Goal: Information Seeking & Learning: Learn about a topic

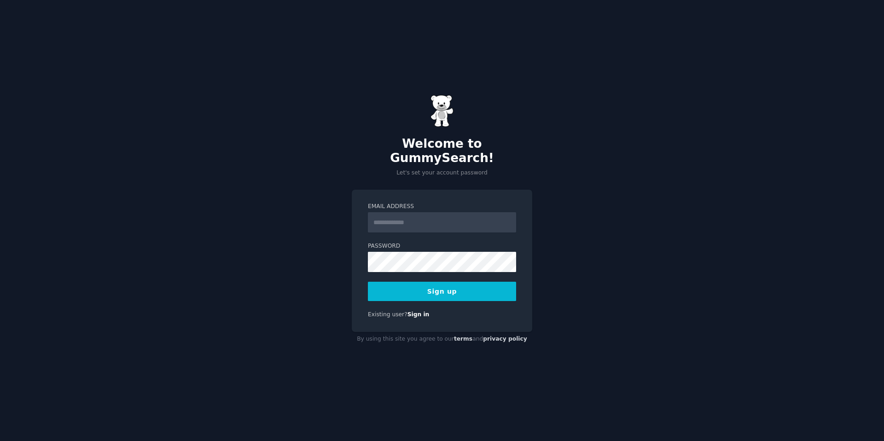
click at [396, 215] on input "Email Address" at bounding box center [442, 222] width 148 height 20
type input "**********"
click at [368, 282] on button "Sign up" at bounding box center [442, 291] width 148 height 19
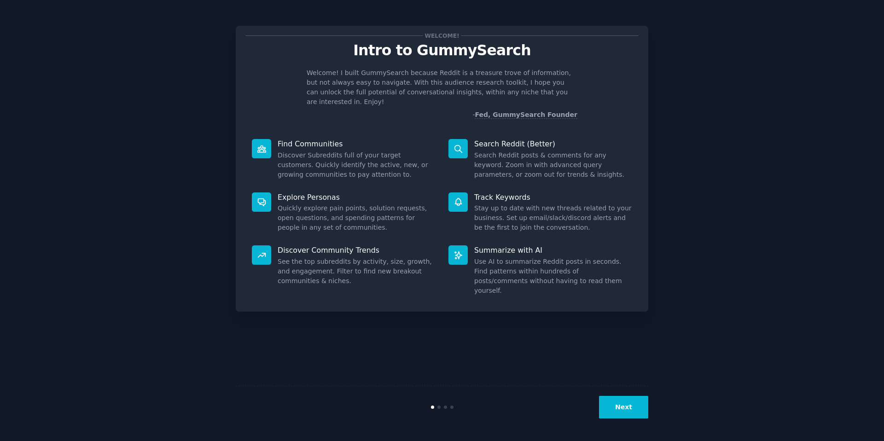
click at [639, 402] on button "Next" at bounding box center [623, 407] width 49 height 23
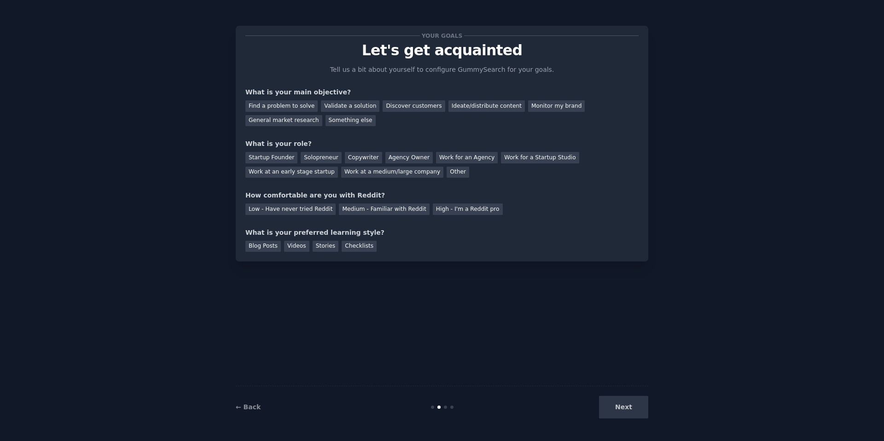
click at [639, 402] on div "Next" at bounding box center [579, 407] width 138 height 23
click at [621, 407] on div "Next" at bounding box center [579, 407] width 138 height 23
click at [404, 213] on div "Medium - Familiar with Reddit" at bounding box center [384, 209] width 90 height 12
click at [451, 171] on div "Other" at bounding box center [457, 173] width 23 height 12
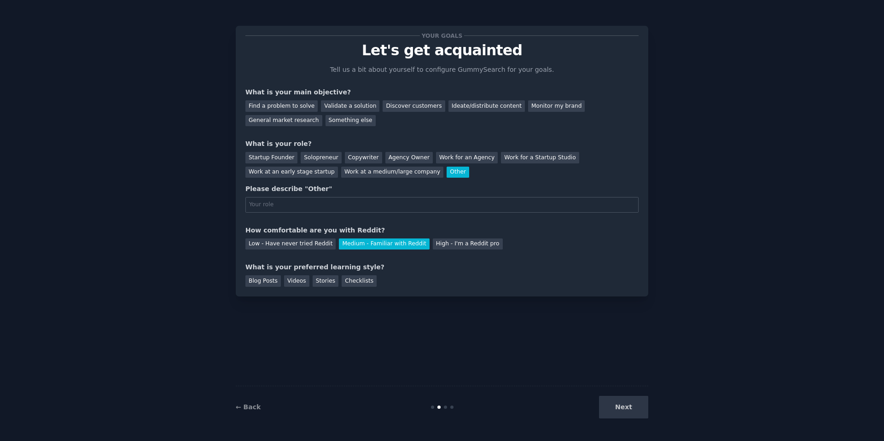
click at [354, 202] on input "text" at bounding box center [441, 205] width 393 height 16
type input "Marketing Manager"
click at [389, 134] on div "Your goals Let's get acquainted Tell us a bit about yourself to configure Gummy…" at bounding box center [441, 160] width 393 height 251
click at [306, 119] on div "General market research" at bounding box center [283, 121] width 77 height 12
click at [635, 405] on div "Next" at bounding box center [579, 407] width 138 height 23
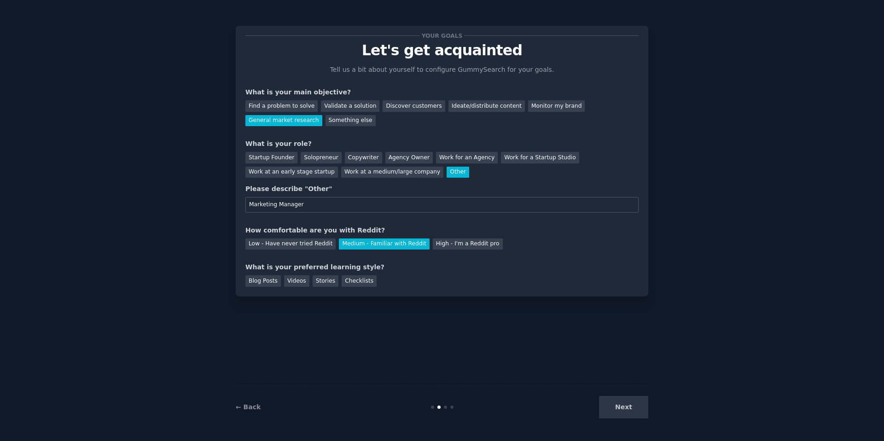
click at [619, 409] on div "Next" at bounding box center [579, 407] width 138 height 23
click at [365, 285] on div "Checklists" at bounding box center [358, 281] width 35 height 12
click at [617, 405] on button "Next" at bounding box center [623, 407] width 49 height 23
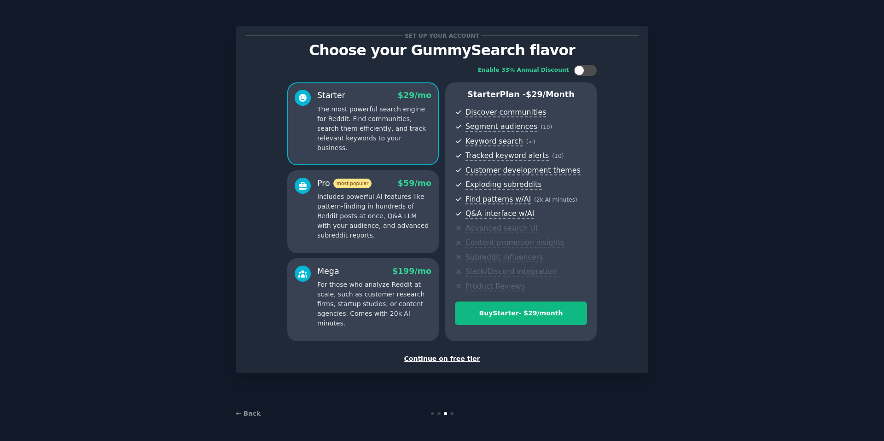
click at [451, 358] on div "Continue on free tier" at bounding box center [441, 359] width 393 height 10
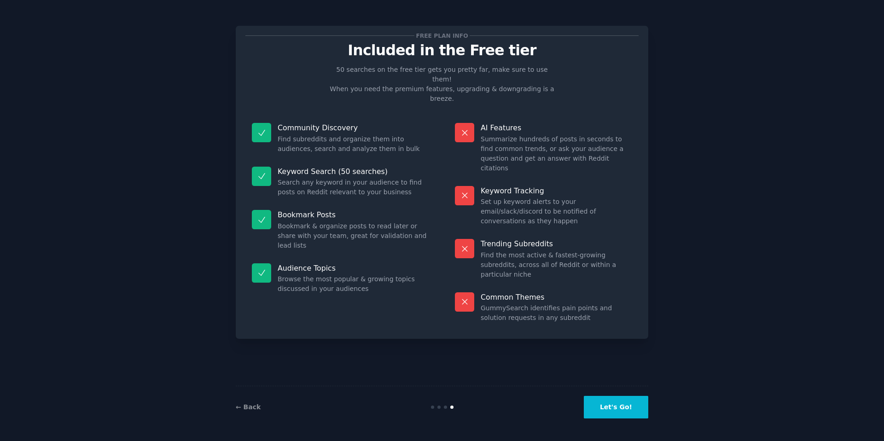
click at [629, 404] on button "Let's Go!" at bounding box center [616, 407] width 64 height 23
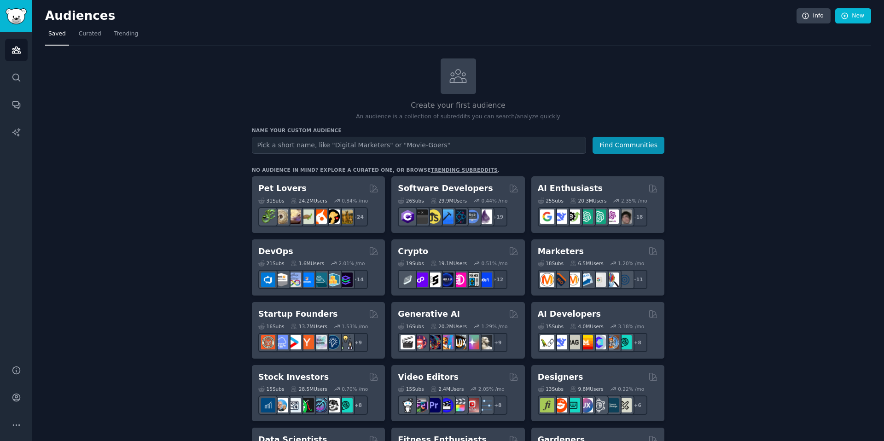
click at [424, 146] on input "text" at bounding box center [419, 145] width 334 height 17
type input "property managers"
click at [592, 137] on button "Find Communities" at bounding box center [628, 145] width 72 height 17
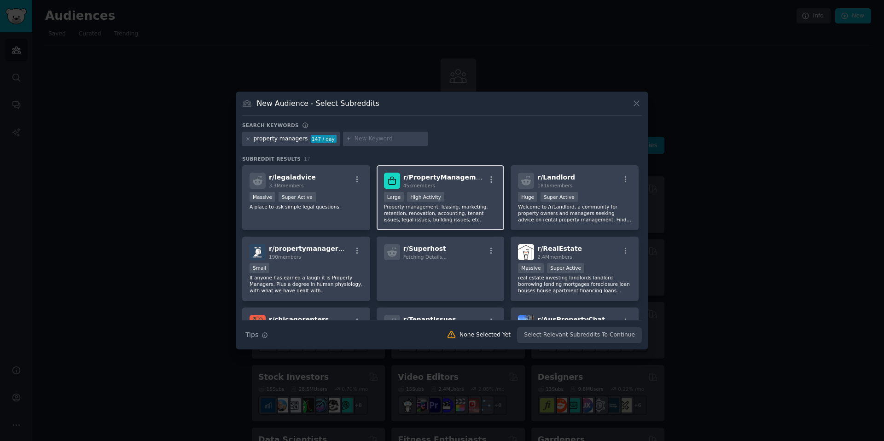
click at [469, 208] on p "Property management: leasing, marketing, retention, renovation, accounting, ten…" at bounding box center [440, 212] width 113 height 19
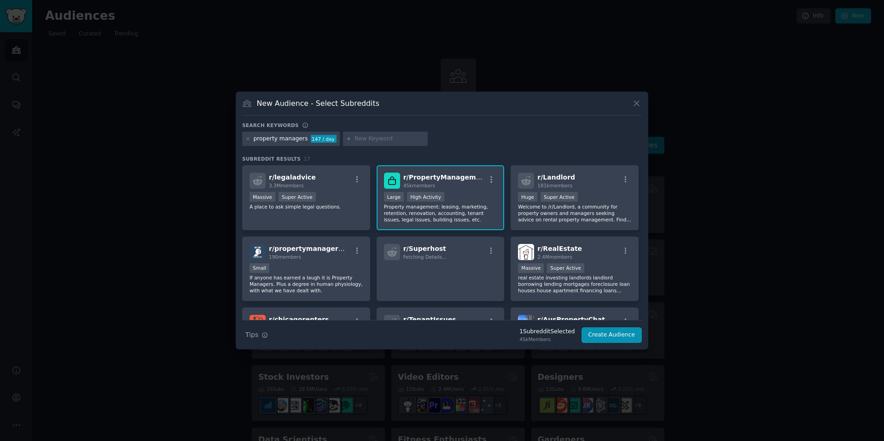
scroll to position [2, 0]
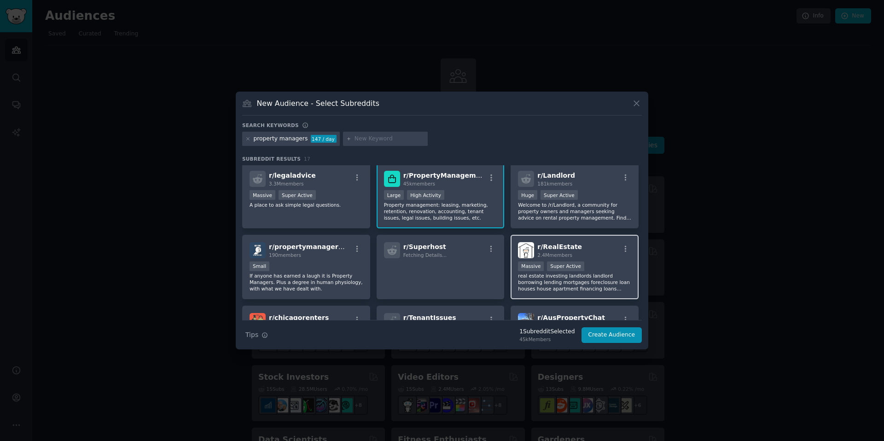
click at [604, 255] on div "r/ RealEstate 2.4M members" at bounding box center [574, 250] width 113 height 16
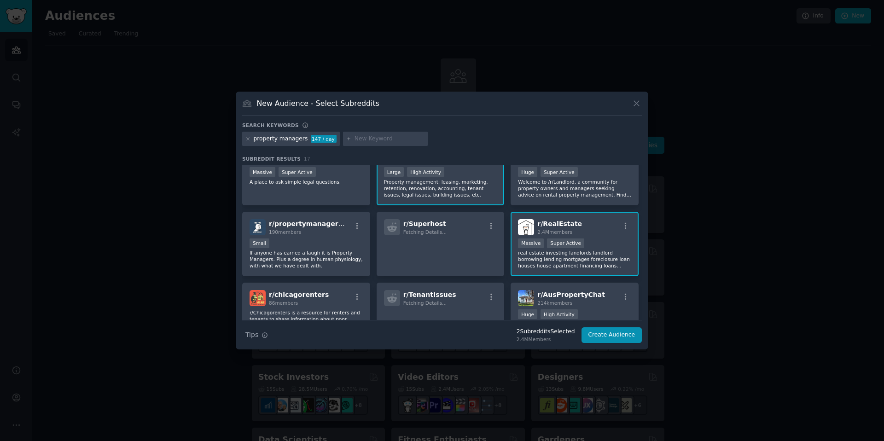
scroll to position [0, 0]
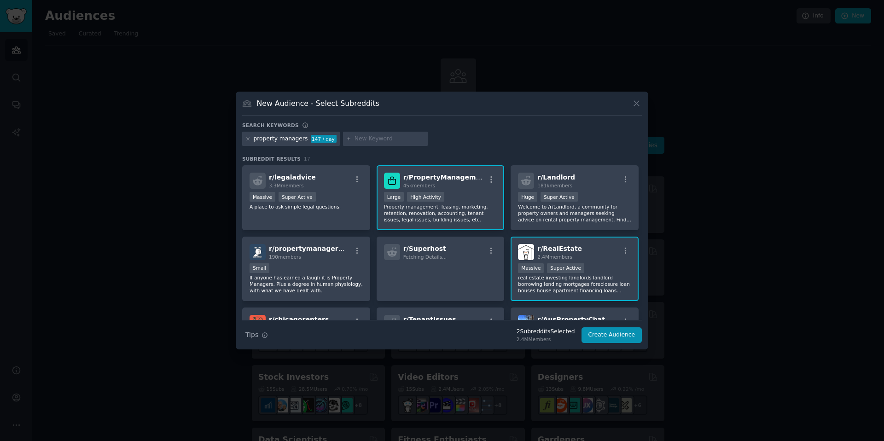
click at [363, 133] on div at bounding box center [385, 139] width 85 height 15
click at [365, 137] on input "text" at bounding box center [389, 139] width 70 height 8
type input "commercial"
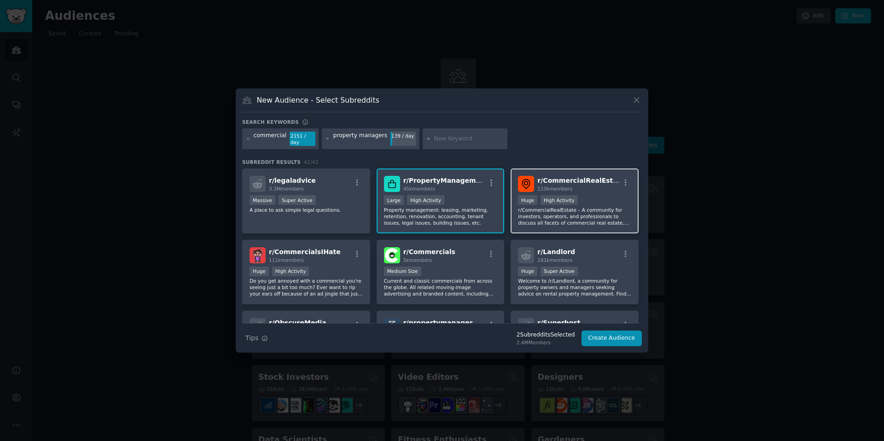
click at [590, 185] on div "110k members" at bounding box center [578, 188] width 82 height 6
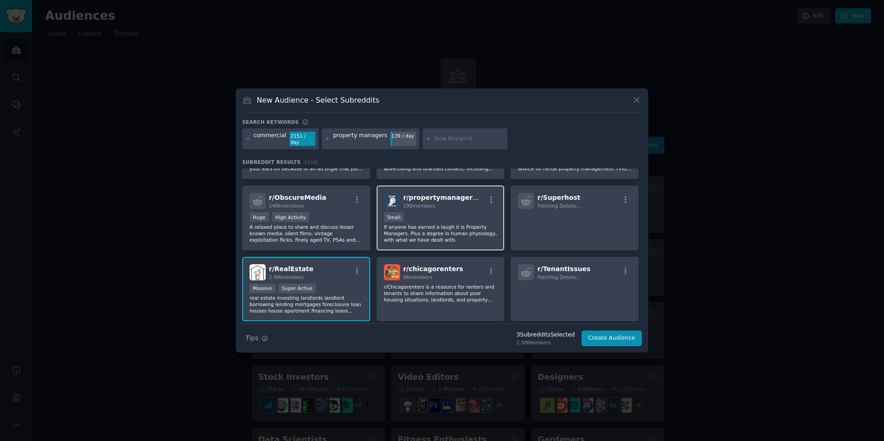
scroll to position [133, 0]
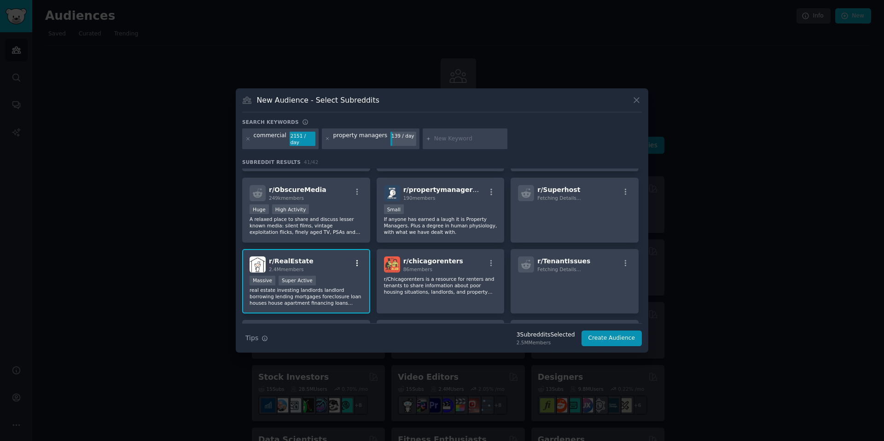
click at [359, 256] on div "r/ RealEstate 2.4M members" at bounding box center [305, 264] width 113 height 16
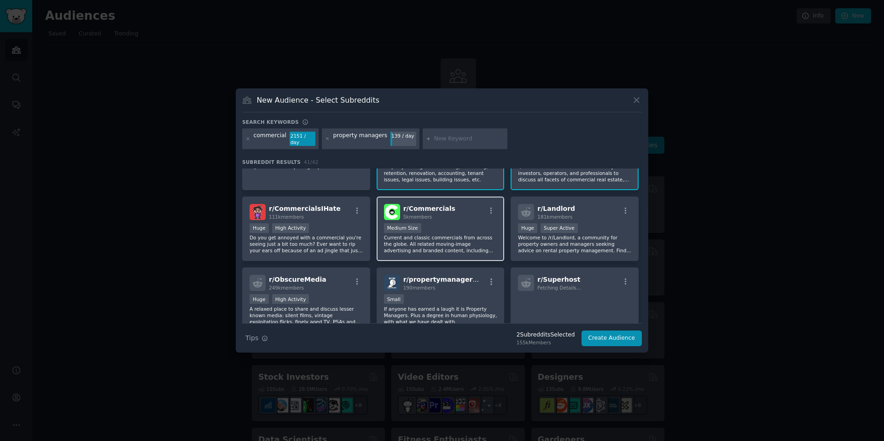
scroll to position [0, 0]
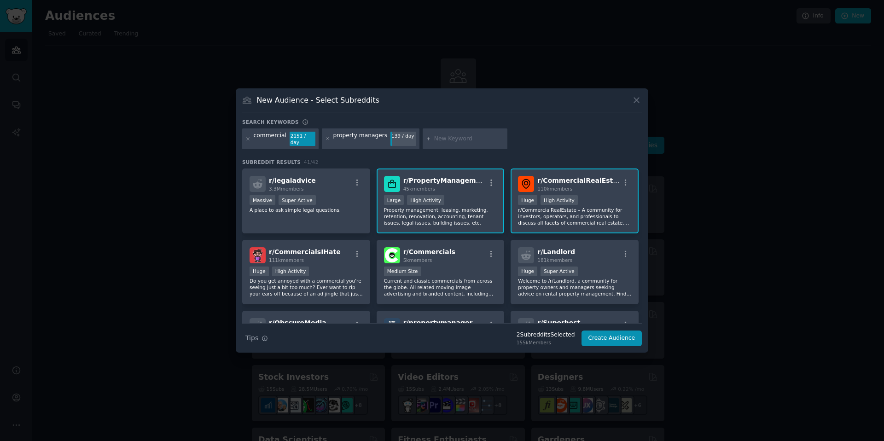
click at [450, 138] on input "text" at bounding box center [469, 139] width 70 height 8
type input "paint"
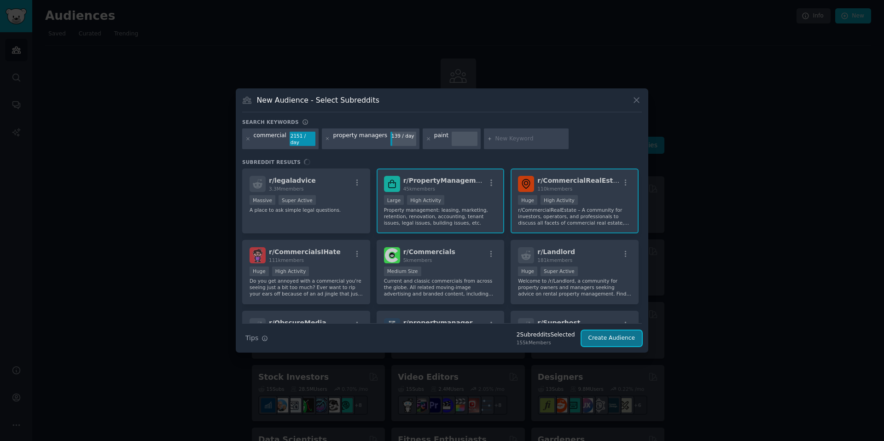
click at [610, 336] on button "Create Audience" at bounding box center [611, 338] width 61 height 16
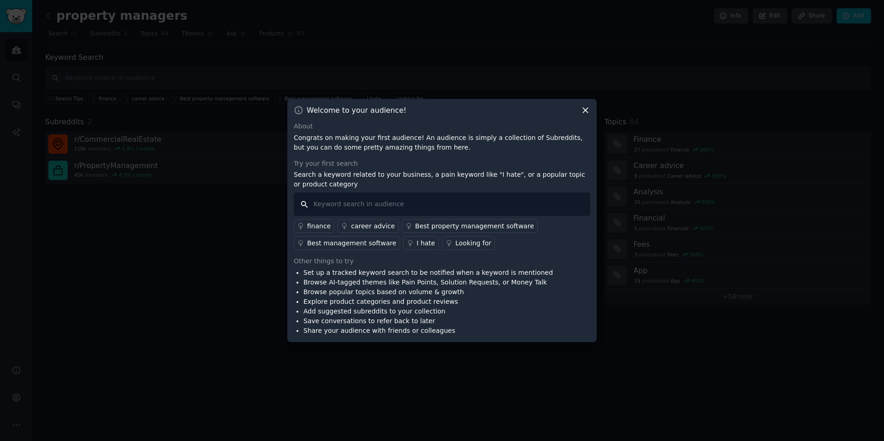
click at [401, 203] on input "text" at bounding box center [442, 203] width 296 height 23
type input "paint"
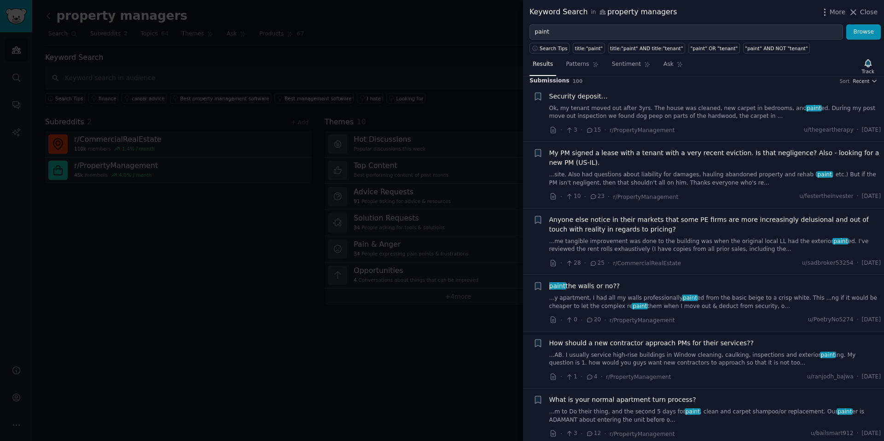
scroll to position [8, 0]
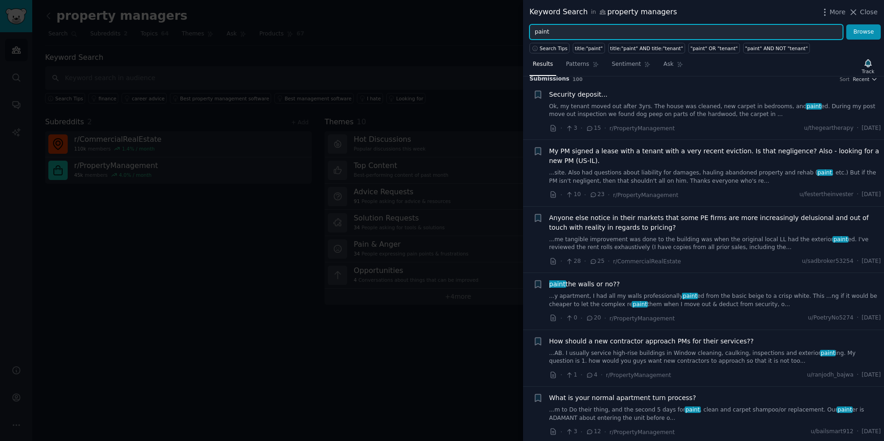
click at [585, 34] on input "paint" at bounding box center [685, 32] width 313 height 16
click at [846, 24] on button "Browse" at bounding box center [863, 32] width 35 height 16
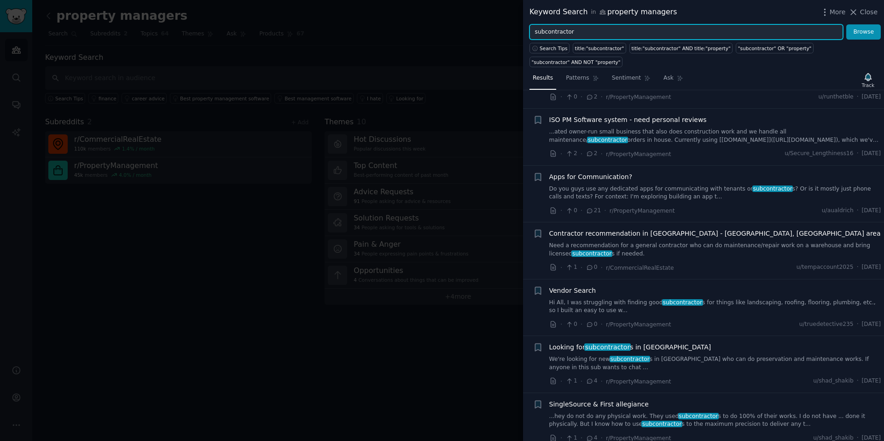
scroll to position [54, 0]
click at [557, 31] on input "subcontractor" at bounding box center [685, 32] width 313 height 16
type input "minneapolis"
click at [846, 24] on button "Browse" at bounding box center [863, 32] width 35 height 16
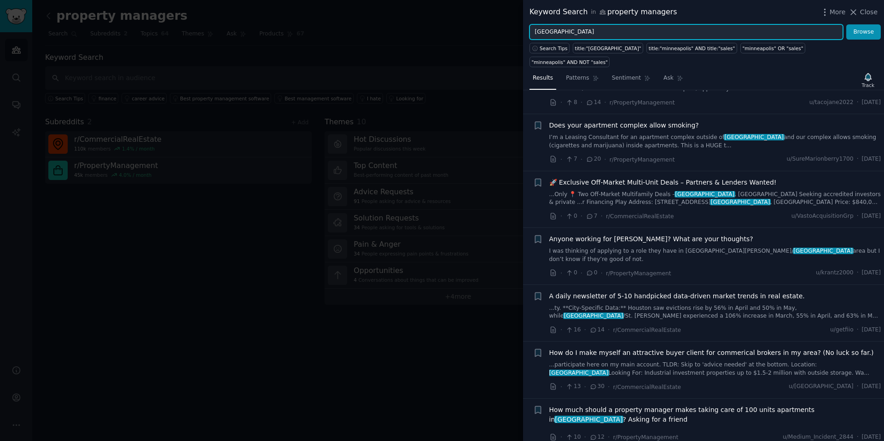
scroll to position [213, 0]
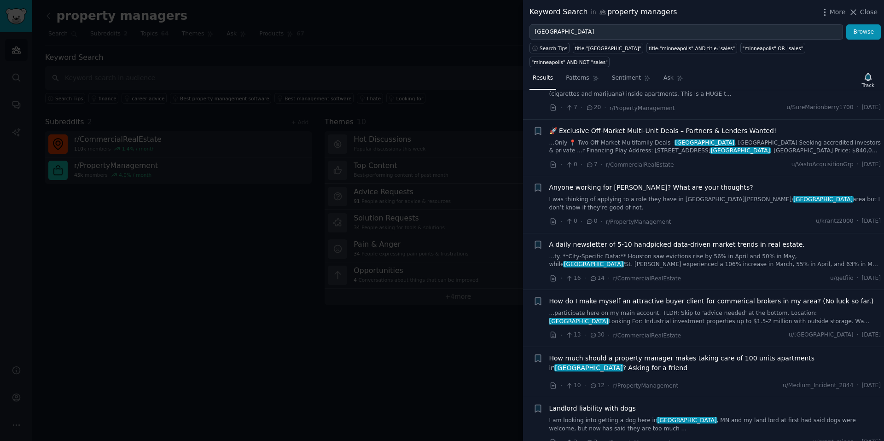
click at [449, 325] on div at bounding box center [442, 220] width 884 height 441
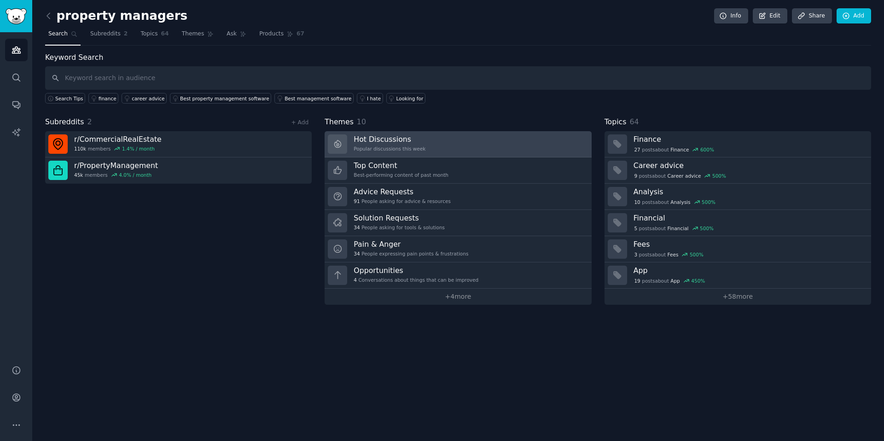
click at [467, 147] on link "Hot Discussions Popular discussions this week" at bounding box center [457, 144] width 266 height 26
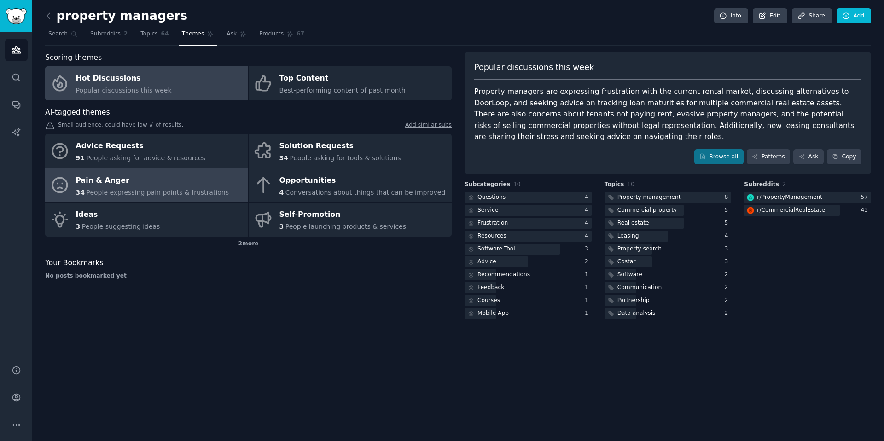
click at [202, 196] on span "People expressing pain points & frustrations" at bounding box center [157, 192] width 143 height 7
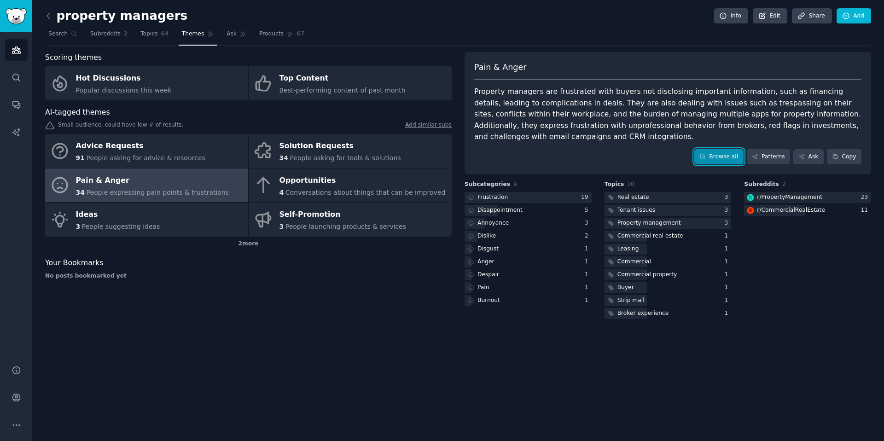
click at [715, 152] on link "Browse all" at bounding box center [718, 157] width 49 height 16
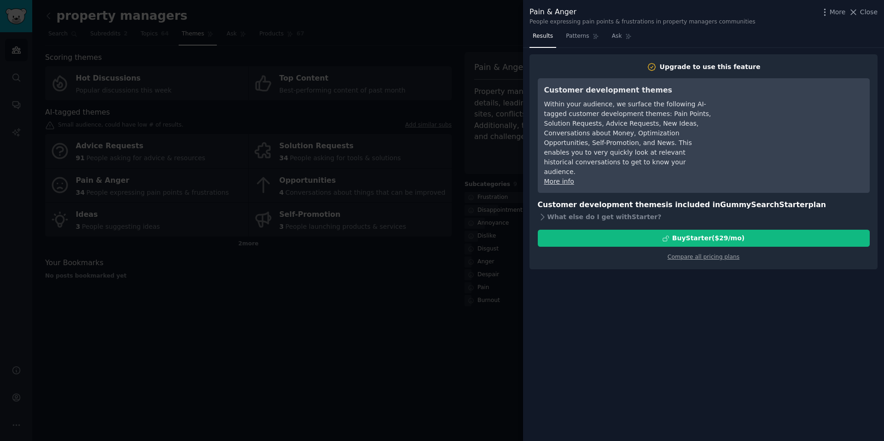
click at [418, 329] on div at bounding box center [442, 220] width 884 height 441
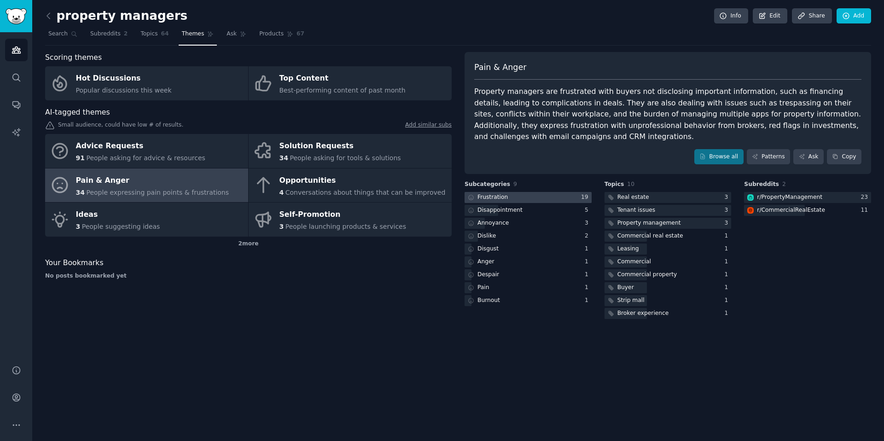
click at [540, 201] on div at bounding box center [527, 198] width 127 height 12
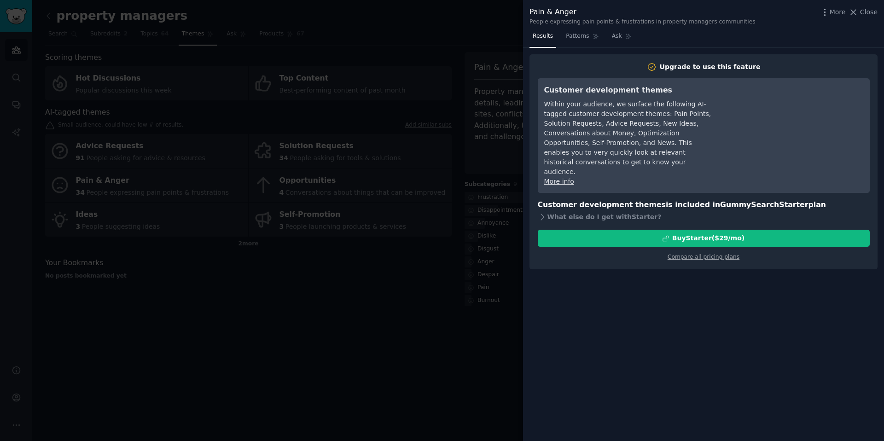
click at [380, 256] on div at bounding box center [442, 220] width 884 height 441
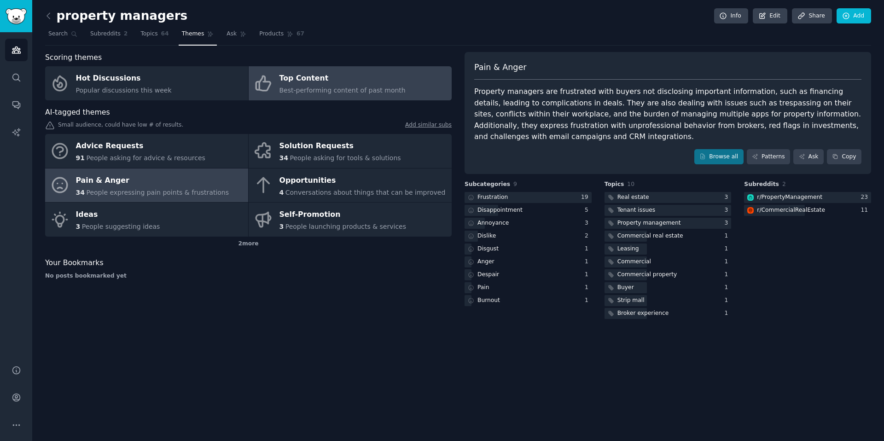
click at [415, 95] on link "Top Content Best-performing content of past month" at bounding box center [350, 83] width 203 height 34
